Goal: Information Seeking & Learning: Compare options

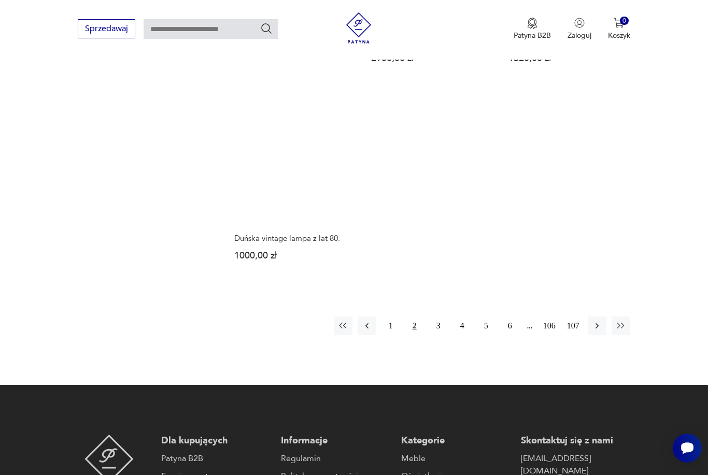
scroll to position [1473, 0]
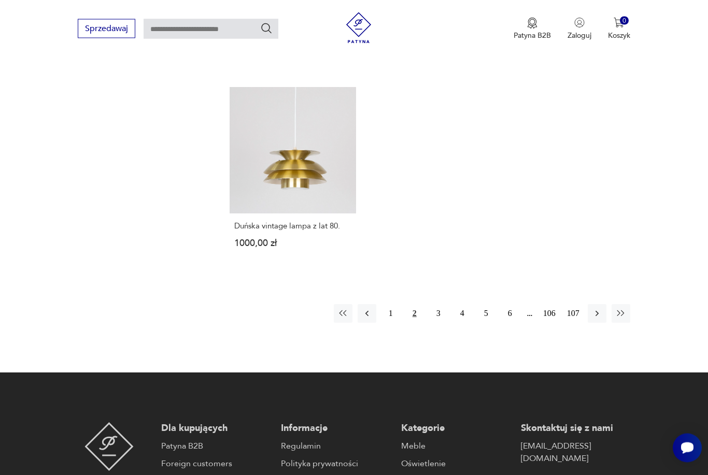
click at [443, 324] on button "3" at bounding box center [438, 314] width 19 height 19
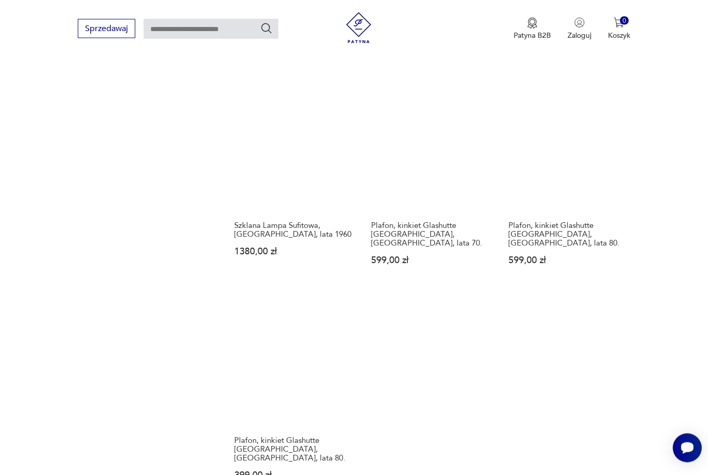
scroll to position [1233, 0]
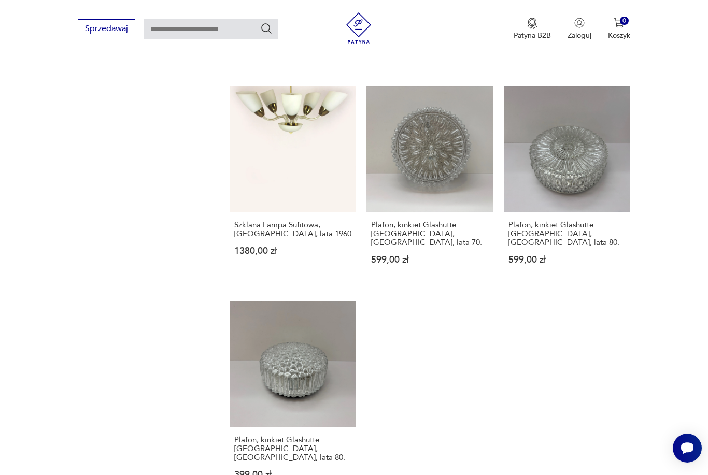
click at [429, 201] on link "Plafon, kinkiet Glashutte [GEOGRAPHIC_DATA], [GEOGRAPHIC_DATA], lata 70. 599,00…" at bounding box center [430, 185] width 127 height 199
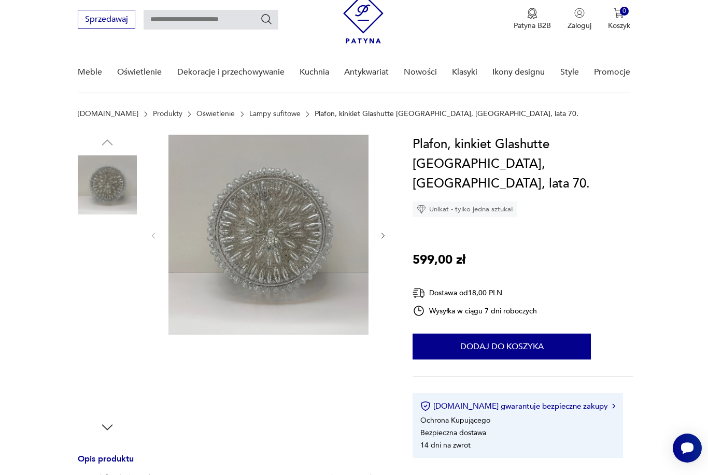
click at [99, 382] on img at bounding box center [107, 383] width 59 height 59
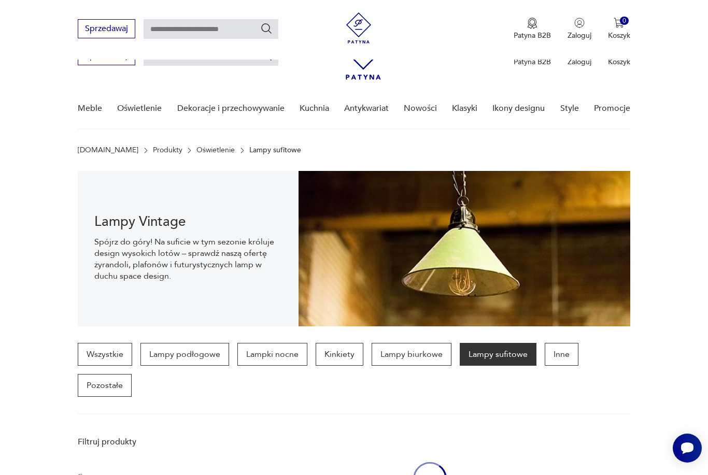
scroll to position [995, 0]
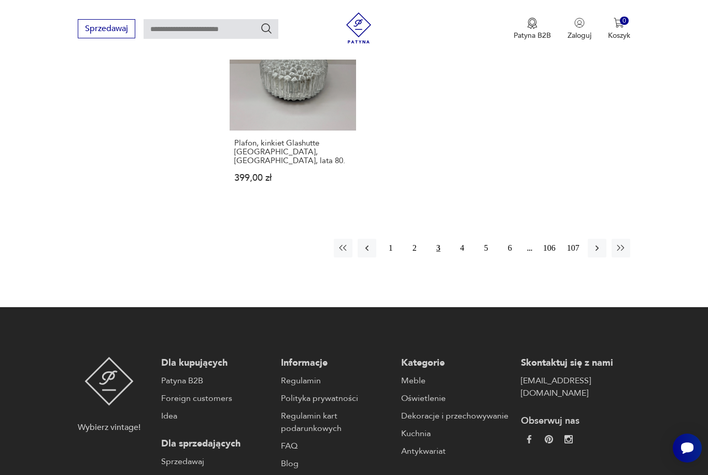
click at [466, 258] on button "4" at bounding box center [462, 248] width 19 height 19
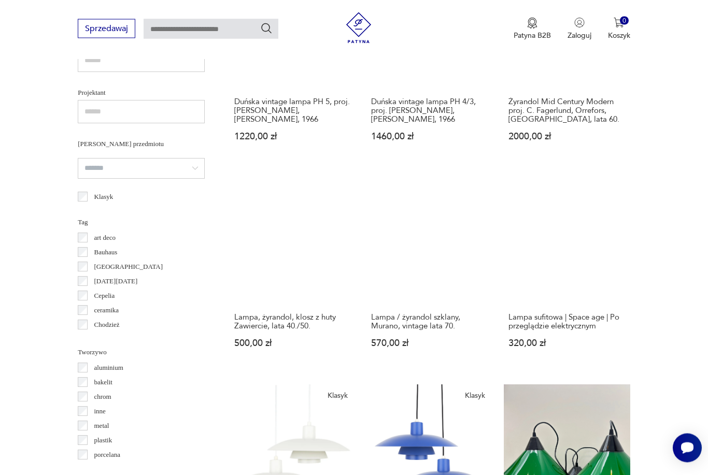
scroll to position [276, 0]
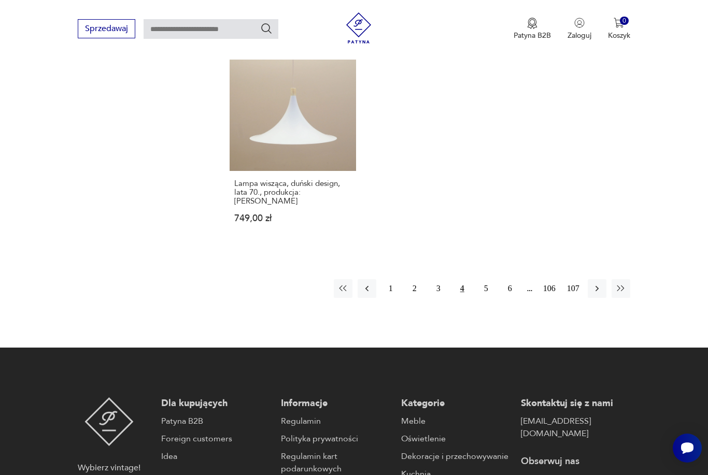
click at [488, 298] on button "5" at bounding box center [486, 288] width 19 height 19
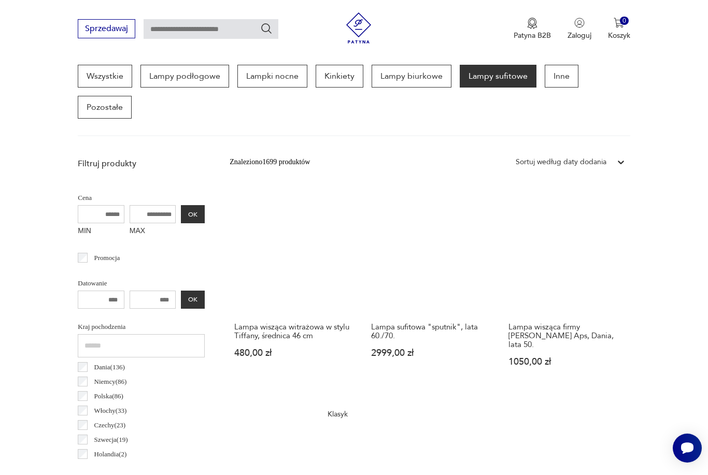
scroll to position [276, 0]
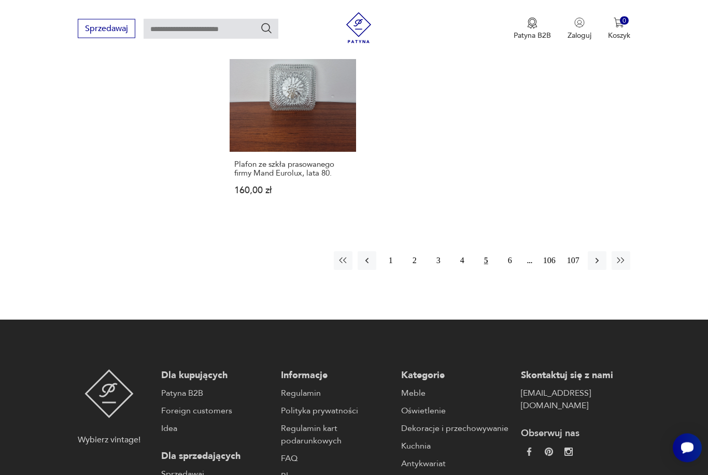
click at [511, 271] on button "6" at bounding box center [510, 261] width 19 height 19
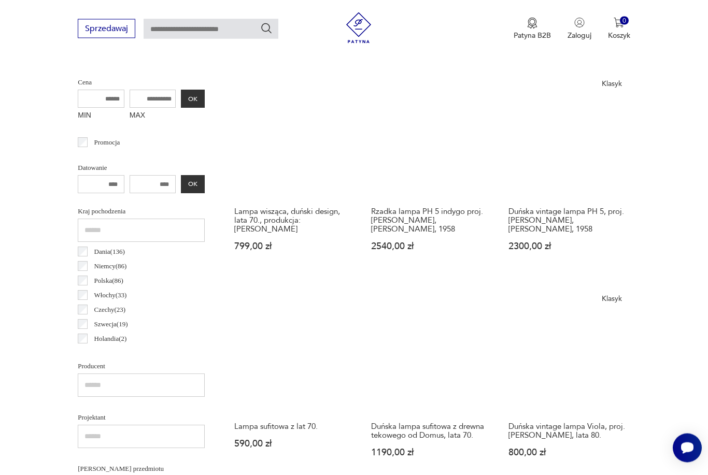
scroll to position [276, 0]
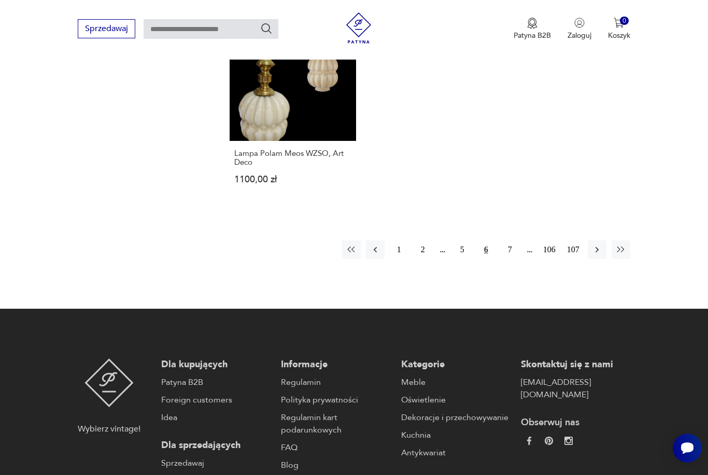
click at [515, 259] on button "7" at bounding box center [510, 250] width 19 height 19
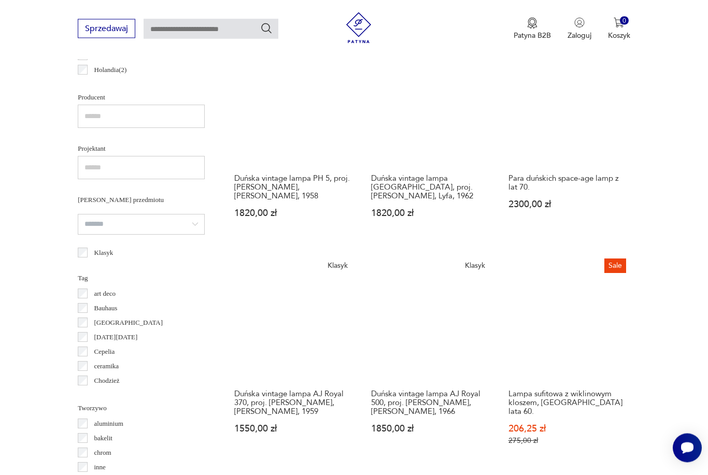
scroll to position [276, 0]
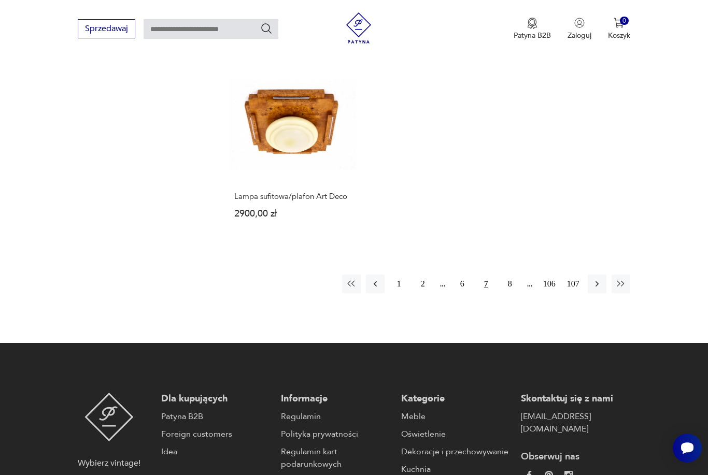
click at [513, 293] on button "8" at bounding box center [510, 284] width 19 height 19
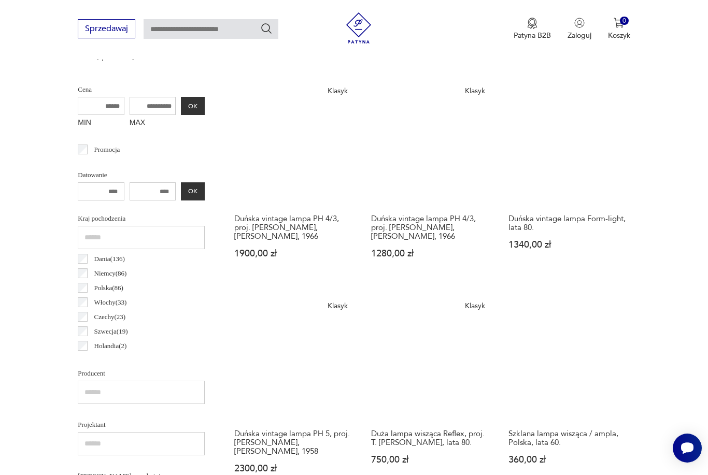
scroll to position [276, 0]
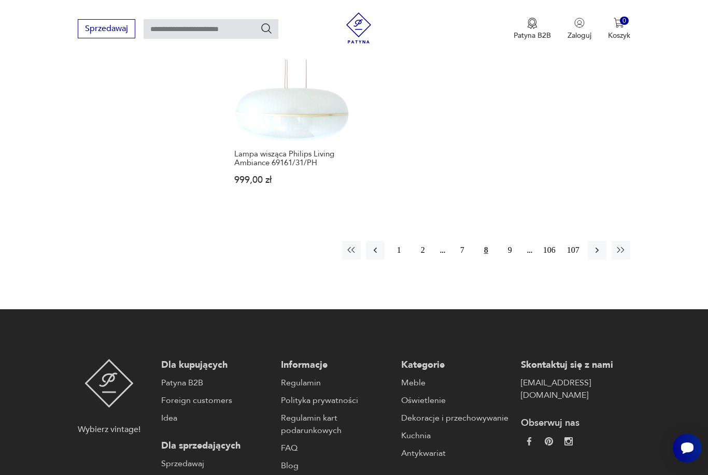
click at [572, 260] on button "107" at bounding box center [573, 250] width 19 height 19
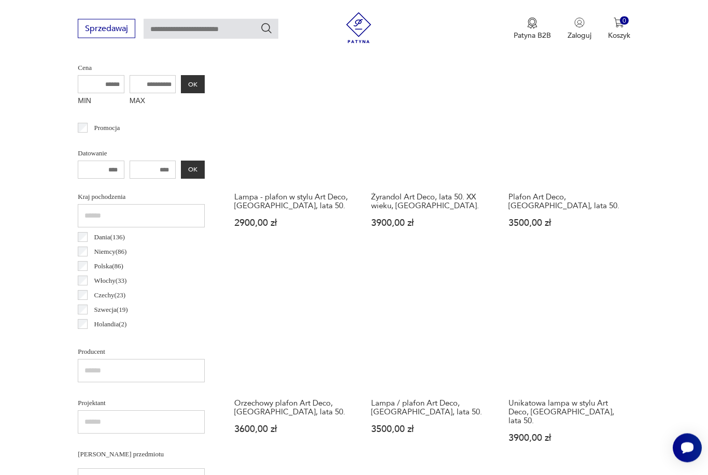
scroll to position [276, 0]
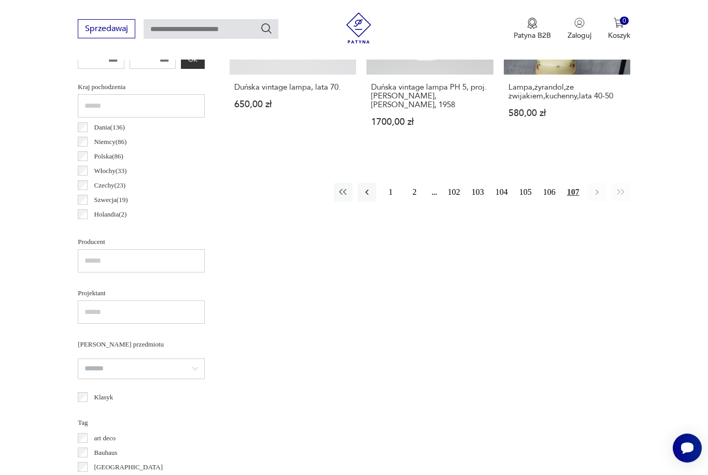
click at [552, 200] on button "106" at bounding box center [549, 192] width 19 height 19
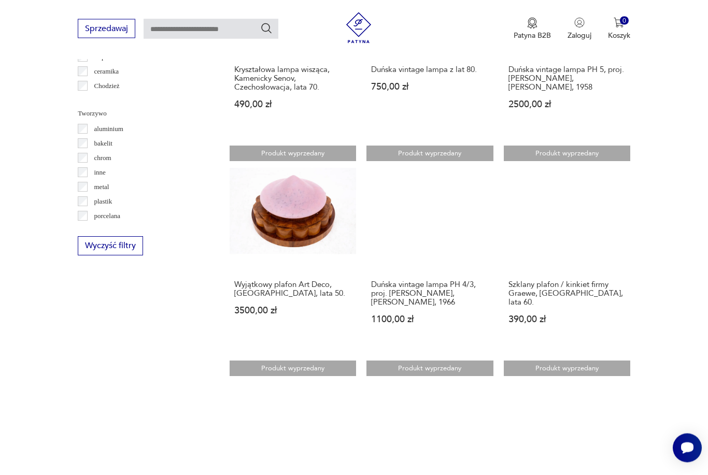
scroll to position [958, 0]
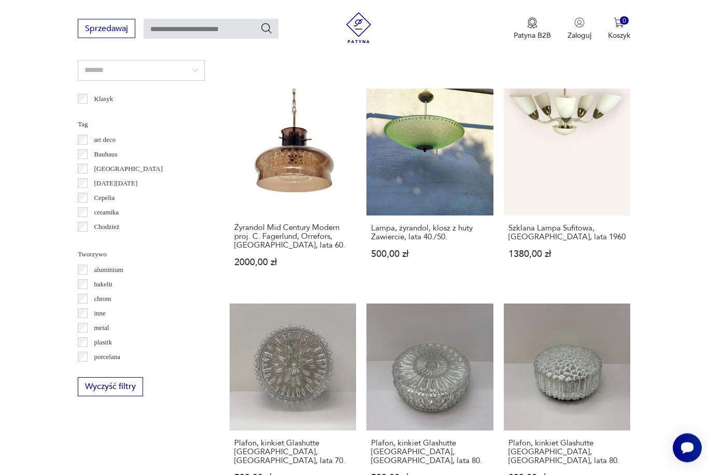
scroll to position [818, 0]
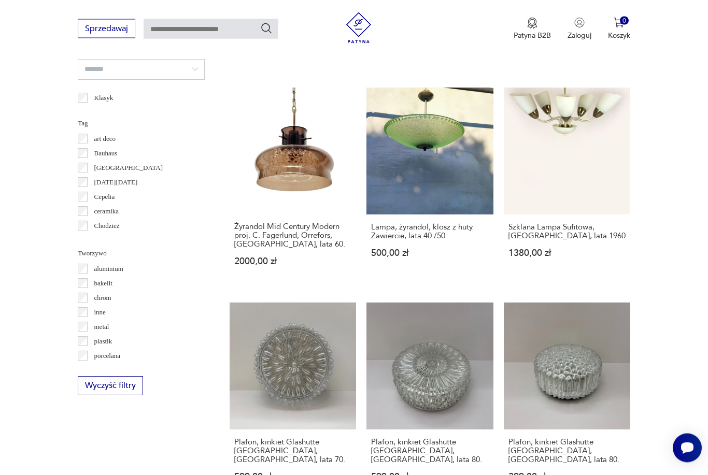
click at [89, 172] on label "[GEOGRAPHIC_DATA]" at bounding box center [125, 168] width 75 height 15
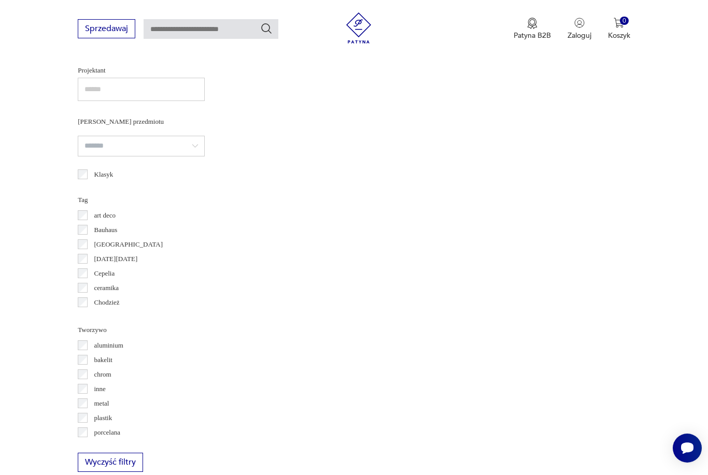
scroll to position [743, 0]
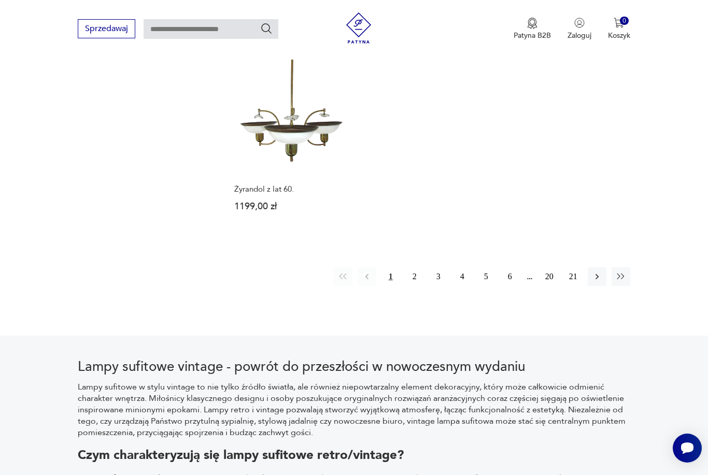
scroll to position [1502, 0]
click at [574, 286] on button "21" at bounding box center [573, 276] width 19 height 19
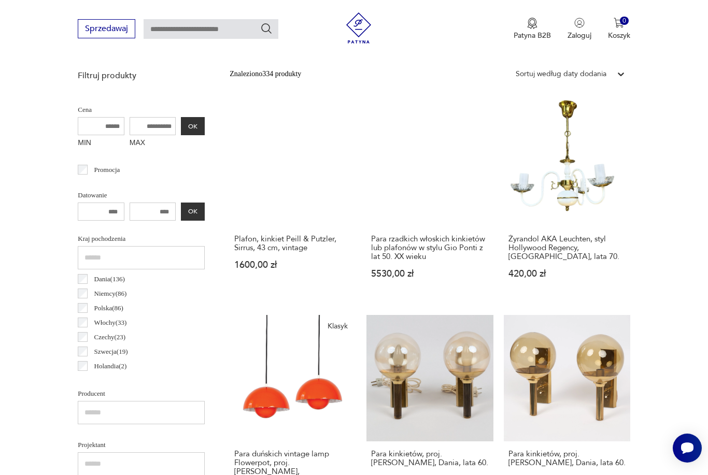
scroll to position [276, 0]
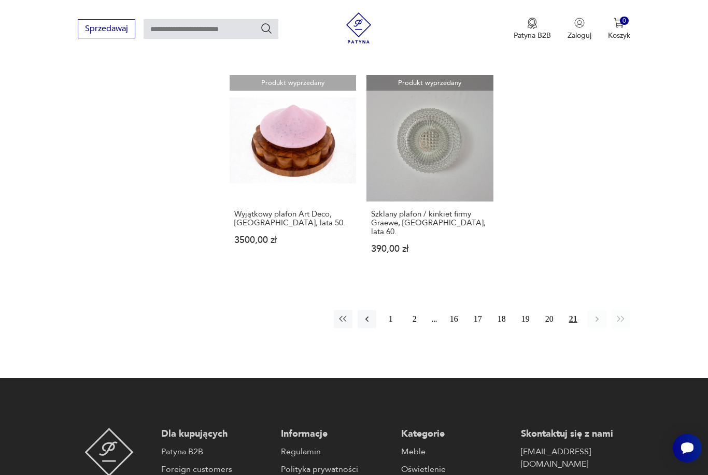
click at [551, 329] on button "20" at bounding box center [549, 319] width 19 height 19
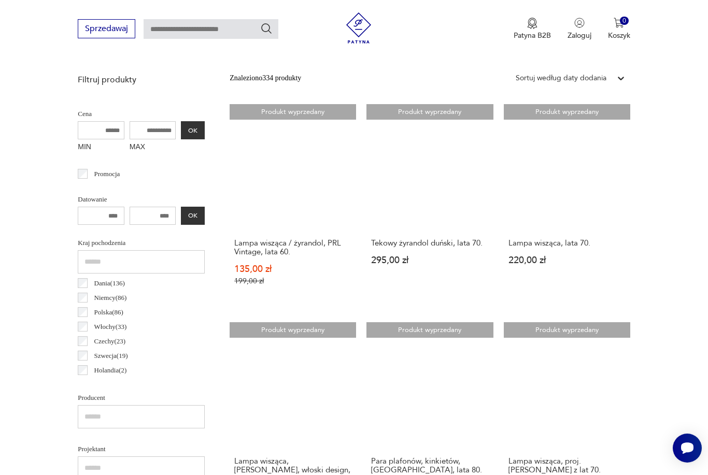
scroll to position [363, 0]
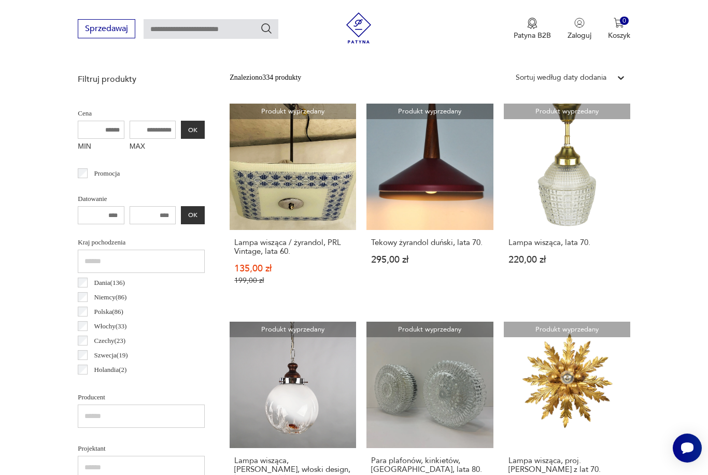
click at [139, 211] on input "number" at bounding box center [153, 215] width 47 height 18
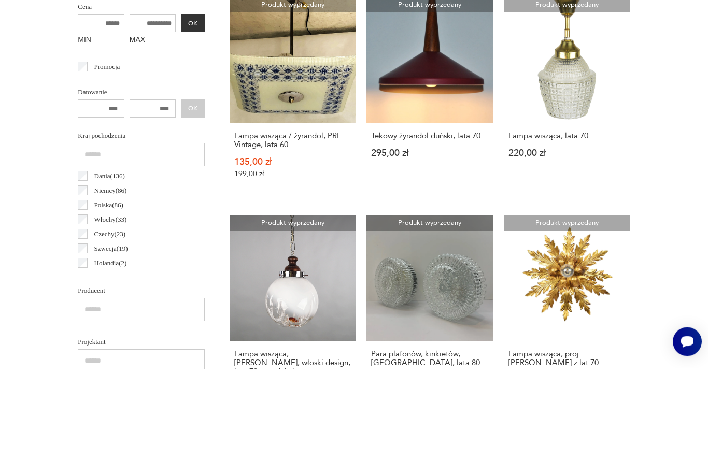
type input "****"
click at [106, 206] on input "number" at bounding box center [101, 215] width 47 height 18
click at [181, 206] on button "OK" at bounding box center [193, 215] width 24 height 18
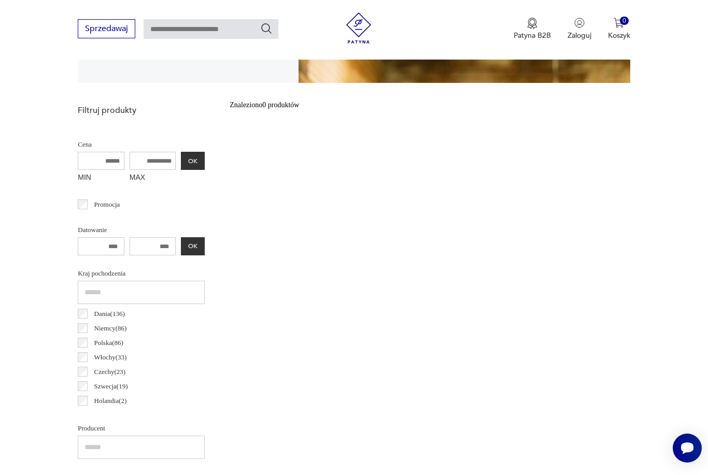
scroll to position [240, 0]
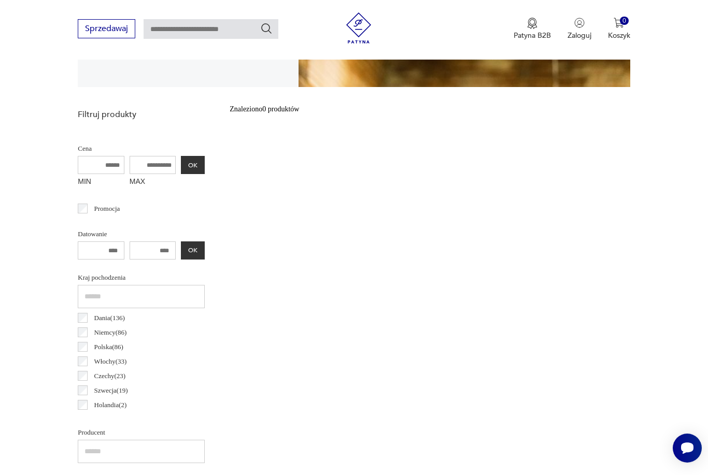
click at [181, 248] on button "OK" at bounding box center [193, 251] width 24 height 18
click at [130, 249] on input "****" at bounding box center [153, 251] width 47 height 18
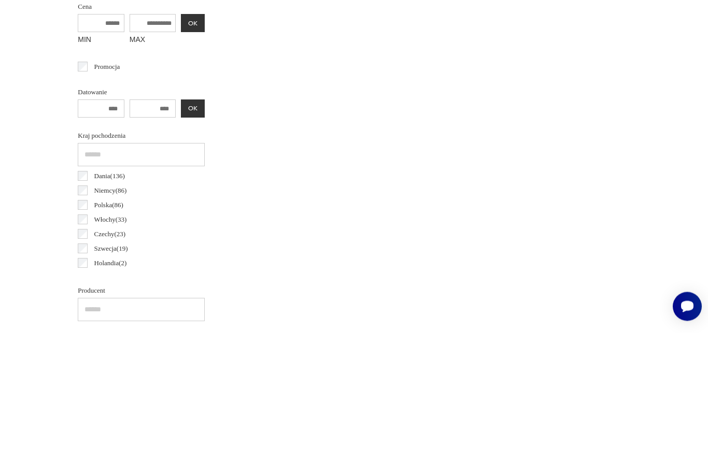
click at [146, 242] on input "****" at bounding box center [153, 251] width 47 height 18
click at [106, 242] on input "****" at bounding box center [101, 251] width 47 height 18
type input "****"
click at [181, 242] on button "OK" at bounding box center [193, 251] width 24 height 18
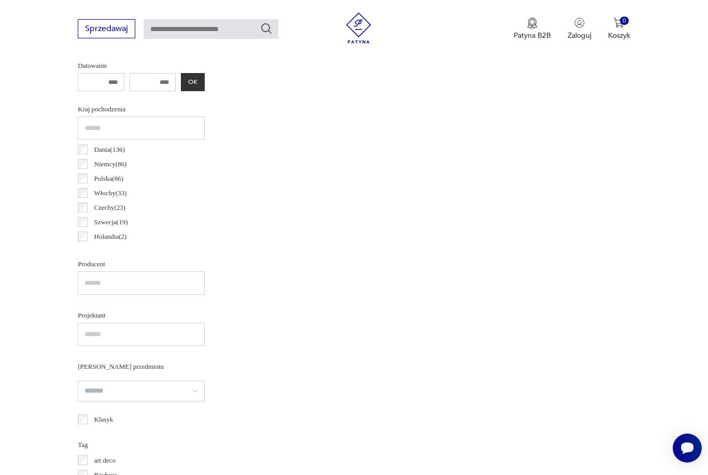
scroll to position [408, 0]
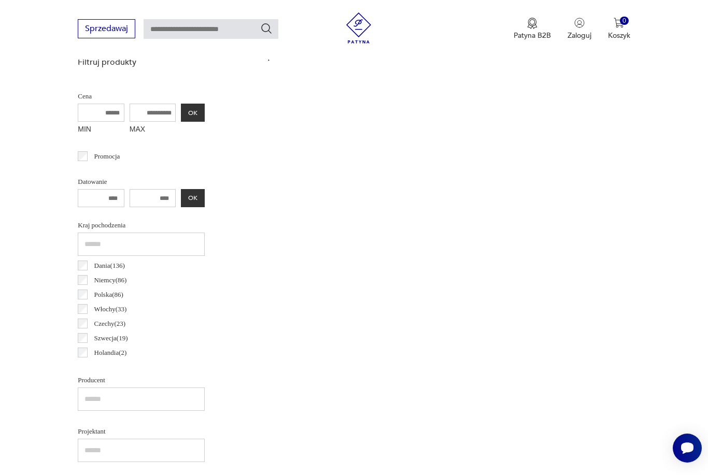
scroll to position [306, 0]
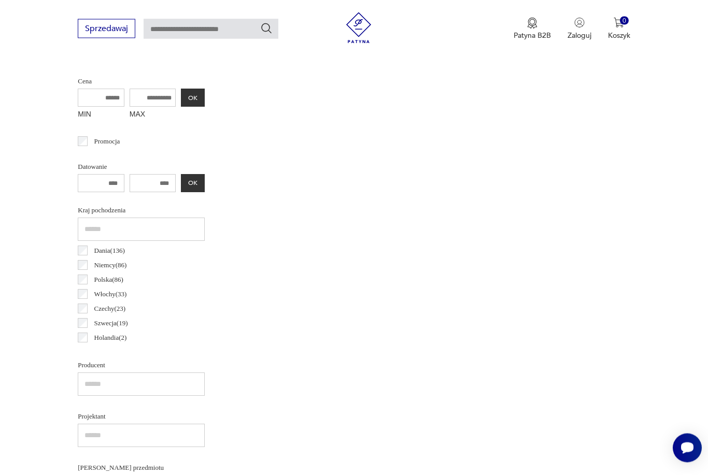
click at [134, 190] on input "****" at bounding box center [153, 184] width 47 height 18
type input "*"
type input "****"
click at [181, 182] on button "OK" at bounding box center [193, 184] width 24 height 18
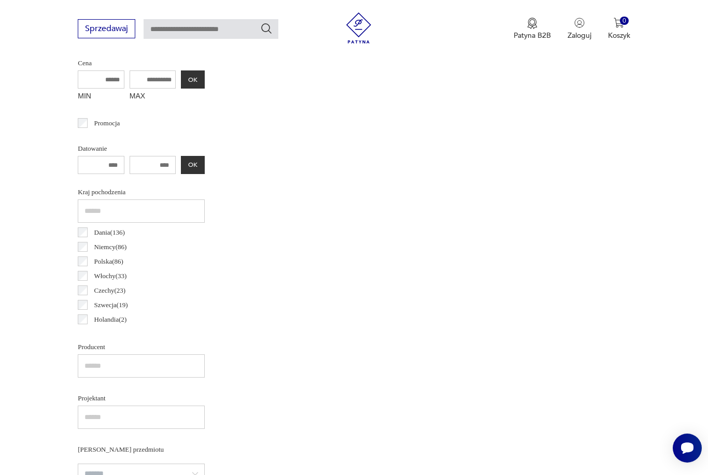
scroll to position [327, 0]
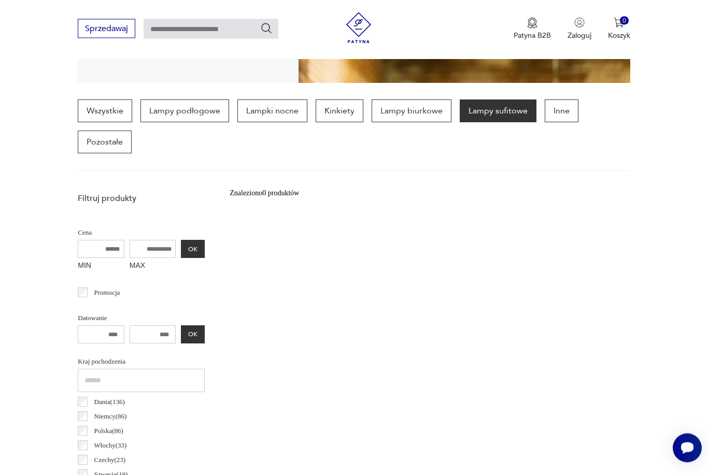
scroll to position [244, 0]
click at [104, 119] on link "Wszystkie" at bounding box center [105, 111] width 54 height 23
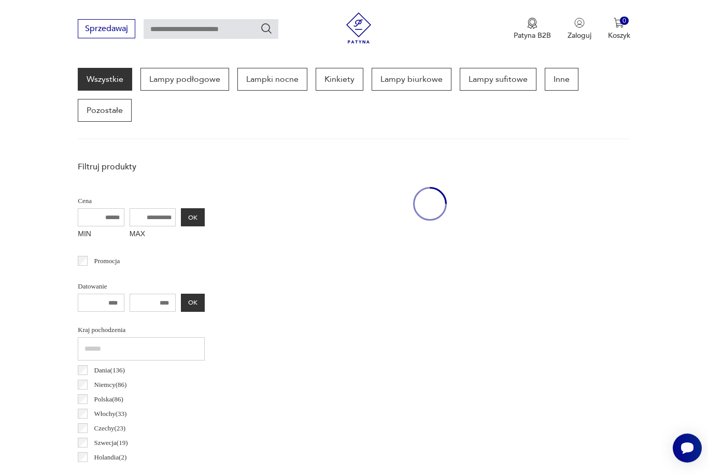
scroll to position [276, 0]
